Goal: Information Seeking & Learning: Learn about a topic

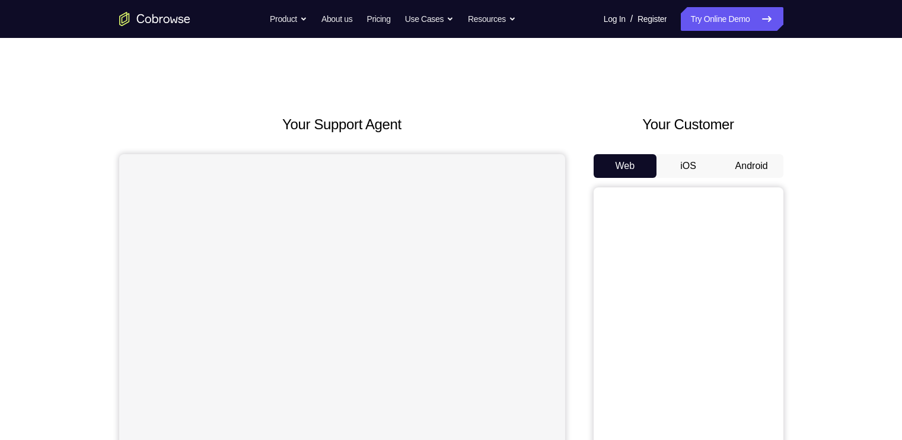
click at [757, 159] on button "Android" at bounding box center [751, 166] width 63 height 24
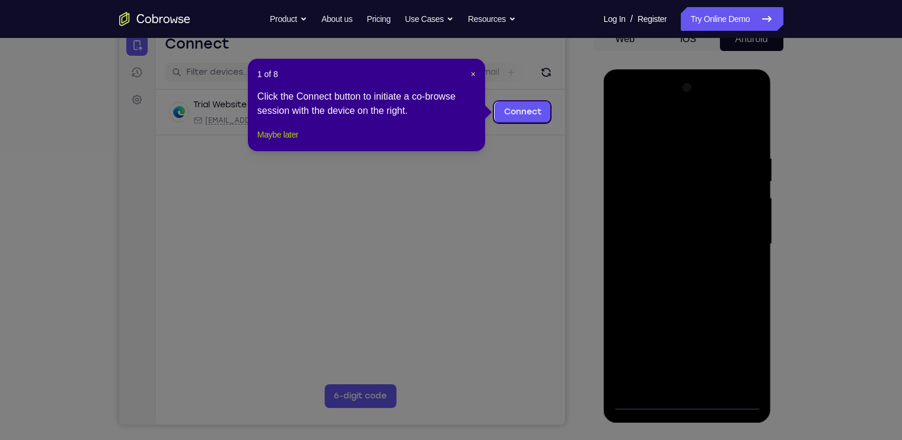
click at [280, 142] on button "Maybe later" at bounding box center [277, 134] width 41 height 14
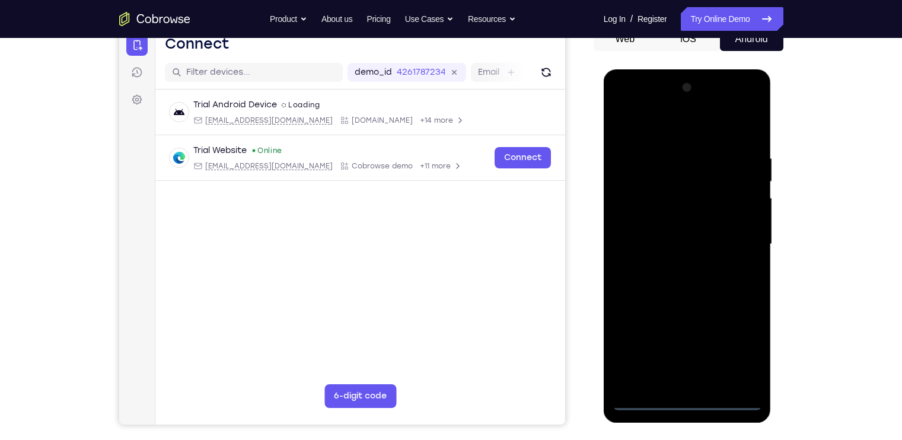
click at [681, 399] on div at bounding box center [687, 244] width 149 height 332
click at [744, 347] on div at bounding box center [687, 244] width 149 height 332
click at [654, 130] on div at bounding box center [687, 244] width 149 height 332
click at [737, 234] on div at bounding box center [687, 244] width 149 height 332
click at [674, 266] on div at bounding box center [687, 244] width 149 height 332
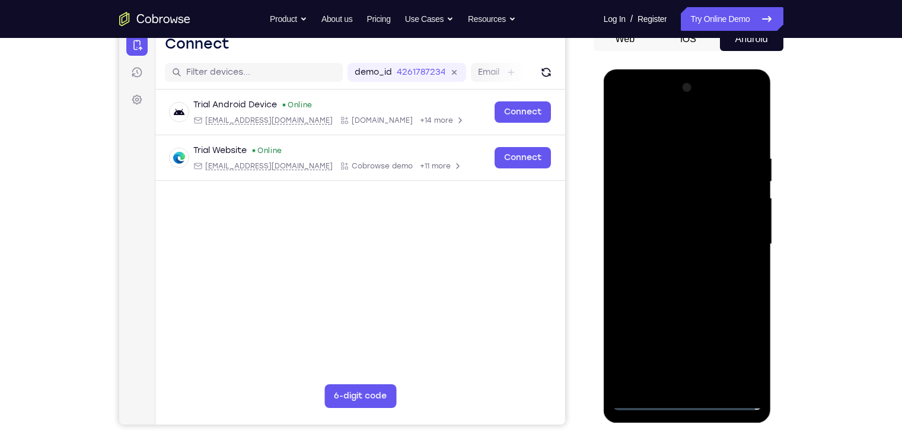
click at [679, 235] on div at bounding box center [687, 244] width 149 height 332
click at [669, 211] on div at bounding box center [687, 244] width 149 height 332
click at [711, 240] on div at bounding box center [687, 244] width 149 height 332
click at [694, 282] on div at bounding box center [687, 244] width 149 height 332
click at [707, 277] on div at bounding box center [687, 244] width 149 height 332
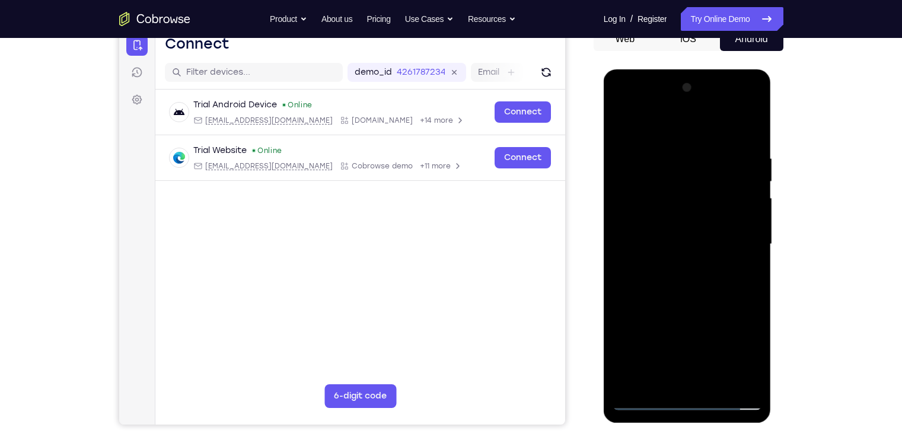
click at [692, 294] on div at bounding box center [687, 244] width 149 height 332
drag, startPoint x: 692, startPoint y: 294, endPoint x: 689, endPoint y: 263, distance: 31.0
click at [689, 263] on div at bounding box center [687, 244] width 149 height 332
drag, startPoint x: 726, startPoint y: 273, endPoint x: 720, endPoint y: 155, distance: 118.2
click at [720, 155] on div at bounding box center [687, 244] width 149 height 332
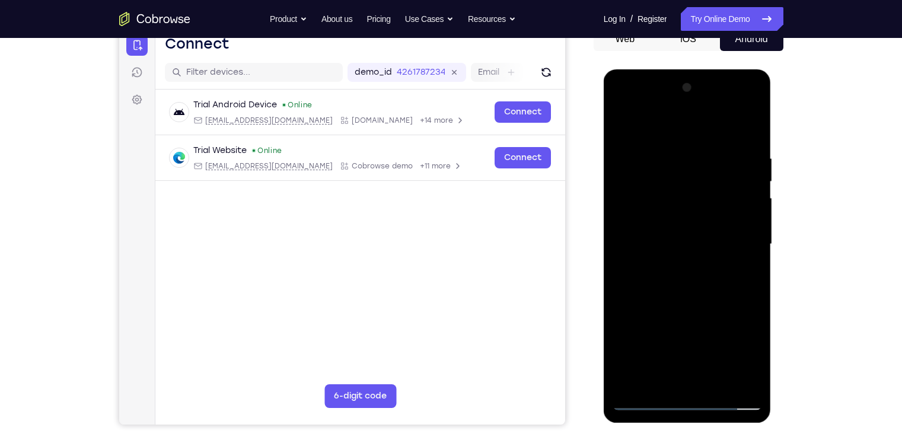
drag, startPoint x: 723, startPoint y: 311, endPoint x: 726, endPoint y: 161, distance: 150.7
click at [726, 161] on div at bounding box center [687, 244] width 149 height 332
drag, startPoint x: 744, startPoint y: 286, endPoint x: 742, endPoint y: 174, distance: 112.1
click at [742, 174] on div at bounding box center [687, 244] width 149 height 332
drag, startPoint x: 738, startPoint y: 346, endPoint x: 723, endPoint y: 201, distance: 146.0
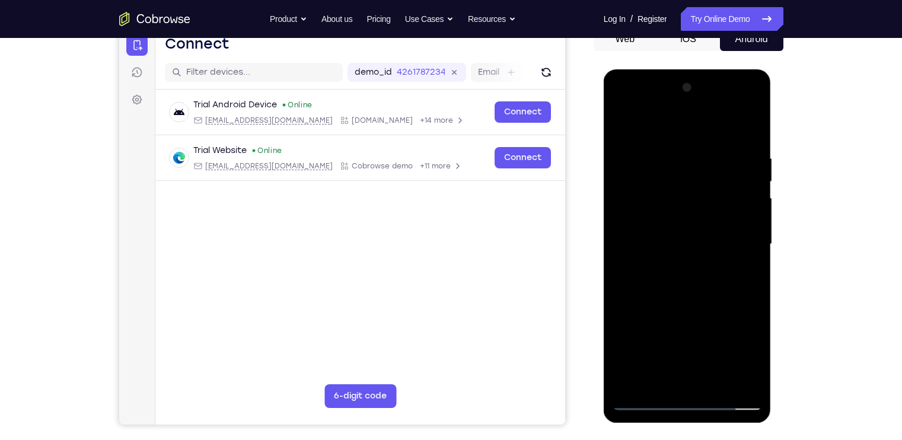
click at [723, 201] on div at bounding box center [687, 244] width 149 height 332
drag, startPoint x: 740, startPoint y: 268, endPoint x: 737, endPoint y: 142, distance: 125.8
click at [737, 142] on div at bounding box center [687, 244] width 149 height 332
click at [753, 122] on div at bounding box center [687, 244] width 149 height 332
drag, startPoint x: 713, startPoint y: 318, endPoint x: 728, endPoint y: 398, distance: 80.7
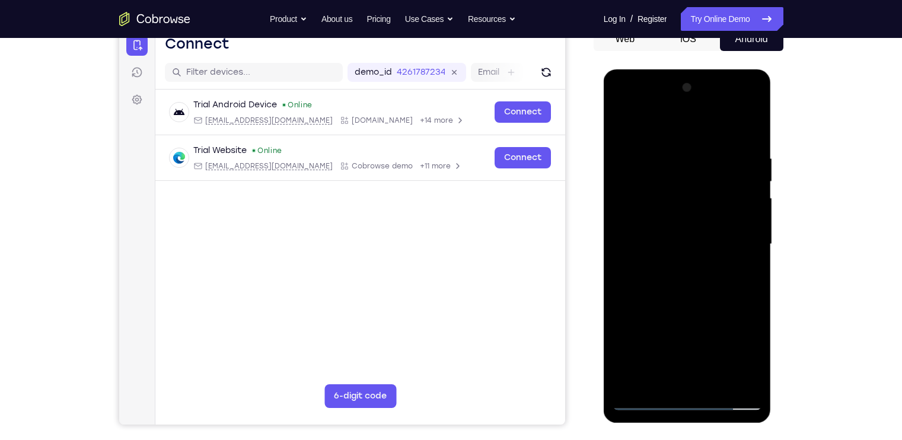
click at [728, 398] on div at bounding box center [687, 244] width 149 height 332
click at [719, 377] on div at bounding box center [687, 244] width 149 height 332
click at [688, 303] on div at bounding box center [687, 244] width 149 height 332
click at [624, 119] on div at bounding box center [687, 244] width 149 height 332
click at [745, 385] on div at bounding box center [687, 244] width 149 height 332
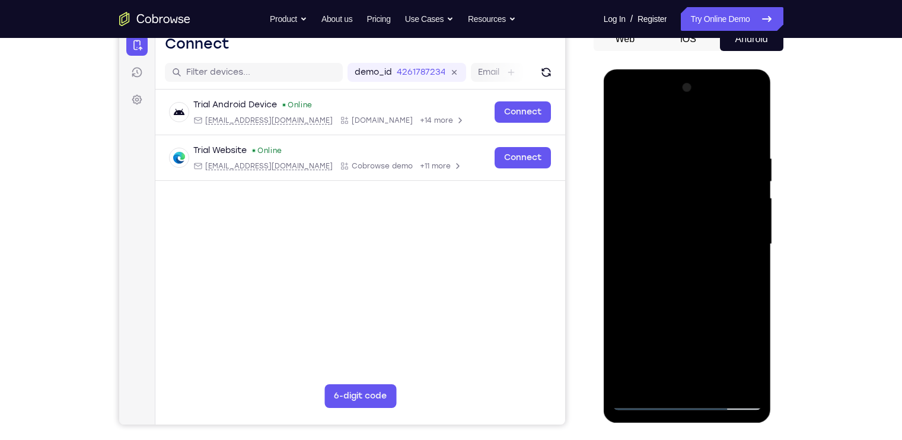
click at [753, 123] on div at bounding box center [687, 244] width 149 height 332
click at [694, 306] on div at bounding box center [687, 244] width 149 height 332
click at [650, 134] on div at bounding box center [687, 244] width 149 height 332
click at [667, 143] on div at bounding box center [687, 244] width 149 height 332
click at [696, 358] on div at bounding box center [687, 244] width 149 height 332
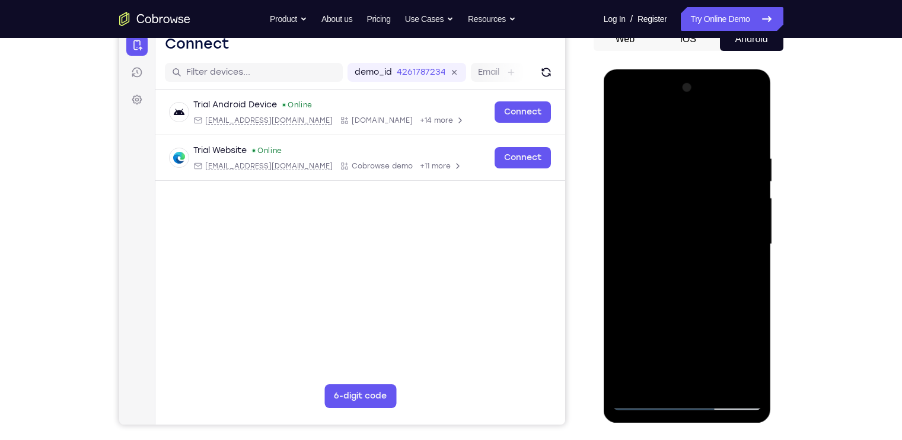
click at [720, 385] on div at bounding box center [687, 244] width 149 height 332
drag, startPoint x: 699, startPoint y: 172, endPoint x: 711, endPoint y: 199, distance: 30.0
click at [711, 199] on div at bounding box center [687, 244] width 149 height 332
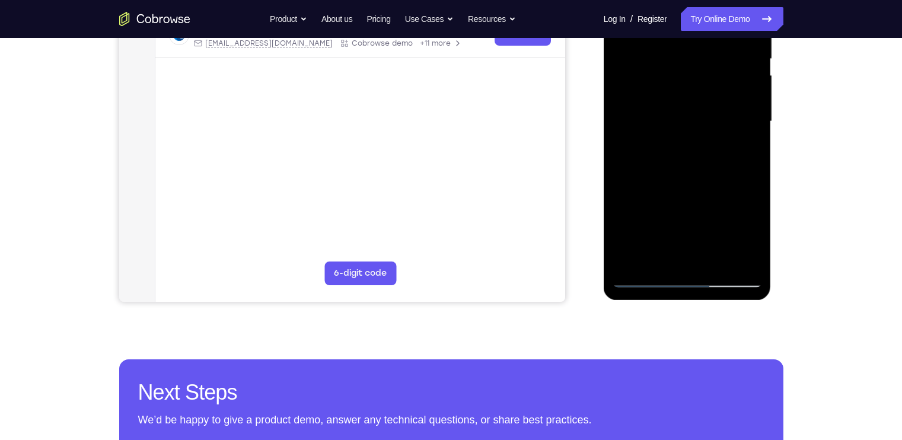
scroll to position [251, 0]
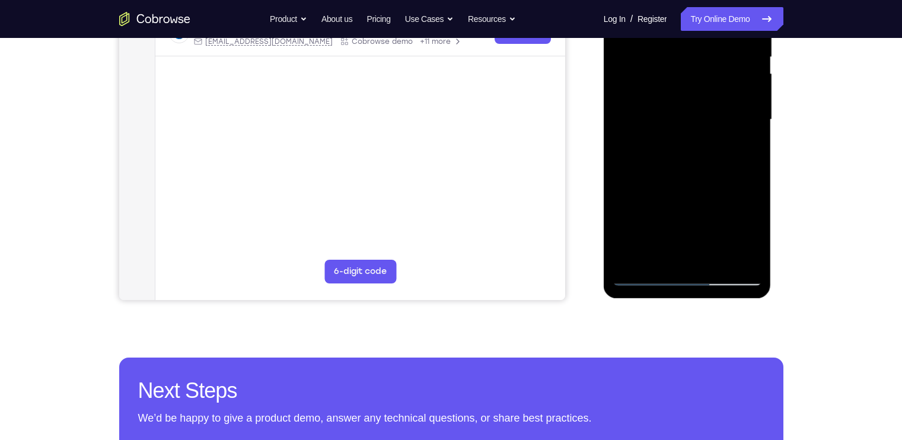
click at [755, 265] on div at bounding box center [687, 120] width 149 height 332
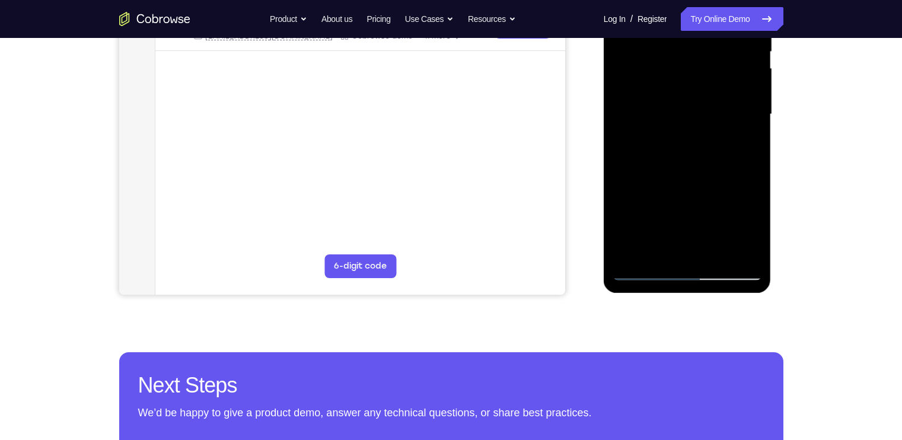
scroll to position [260, 0]
